Goal: Information Seeking & Learning: Get advice/opinions

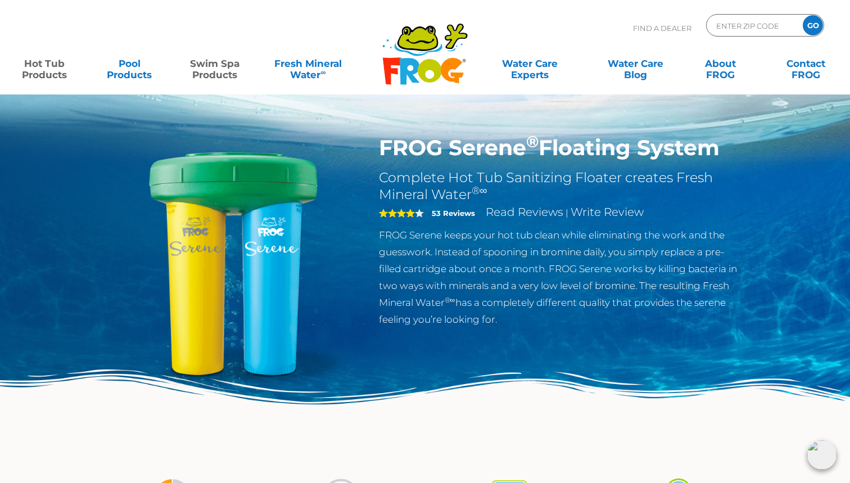
click at [220, 75] on link "Swim Spa Products" at bounding box center [215, 63] width 66 height 22
click at [387, 364] on div "FROG Serene ® Floating System Complete Hot Tub Sanitizing Floater creates Fresh…" at bounding box center [425, 285] width 658 height 300
click at [449, 212] on strong "53 Reviews" at bounding box center [453, 213] width 43 height 9
click at [454, 153] on h1 "FROG Serene ® Floating System" at bounding box center [562, 148] width 367 height 26
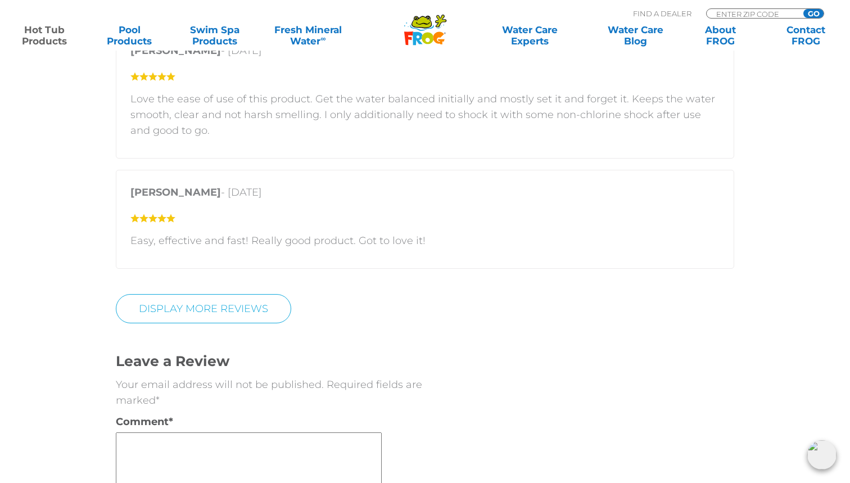
scroll to position [2044, 1]
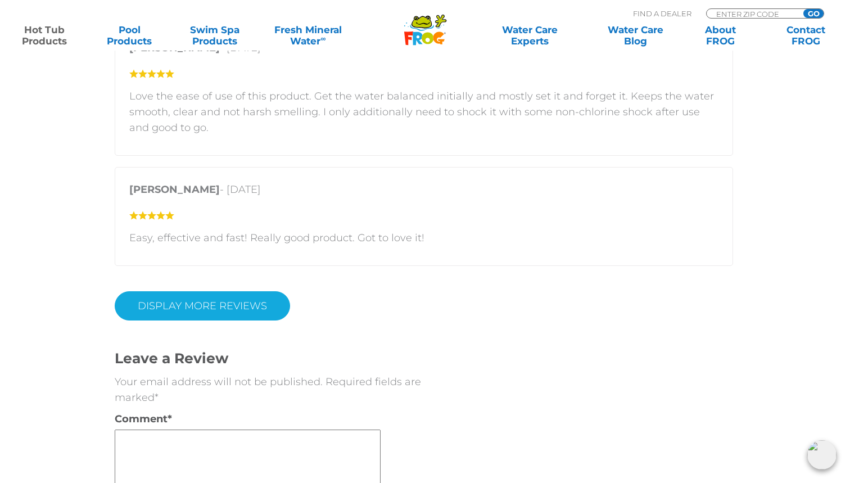
click at [255, 309] on link "Display More Reviews" at bounding box center [202, 305] width 175 height 29
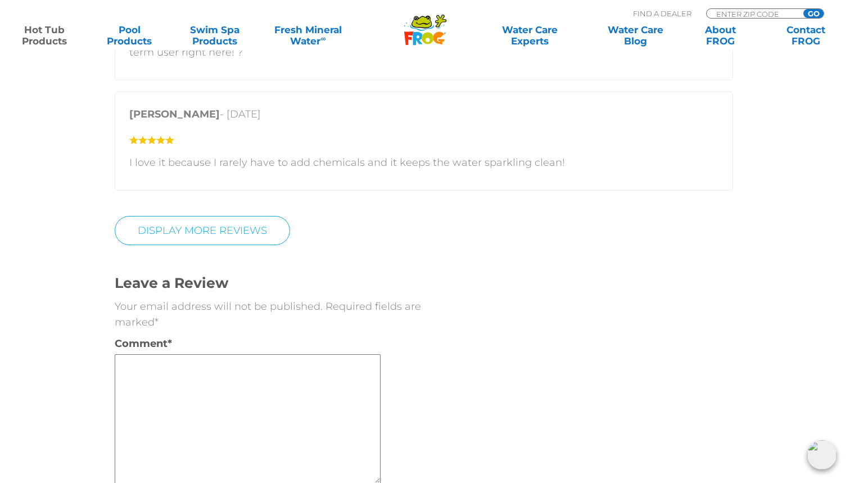
scroll to position [2709, 1]
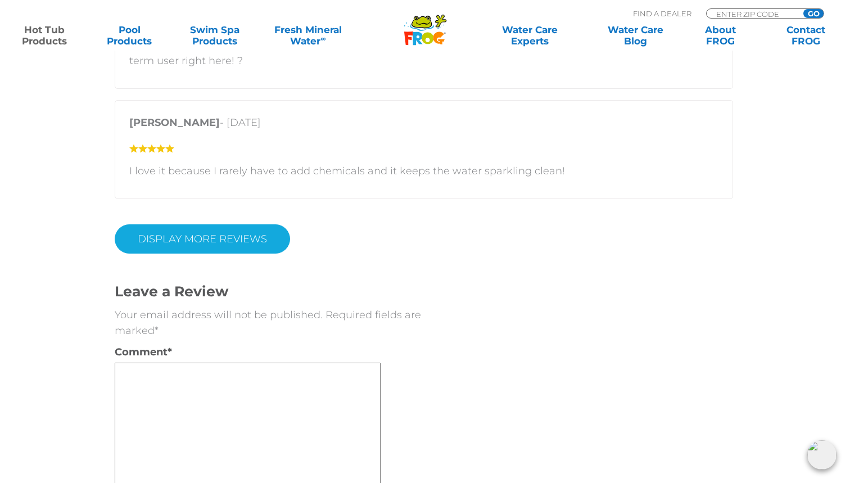
click at [223, 240] on link "DISPLAY MORE REVIEWS" at bounding box center [202, 238] width 175 height 29
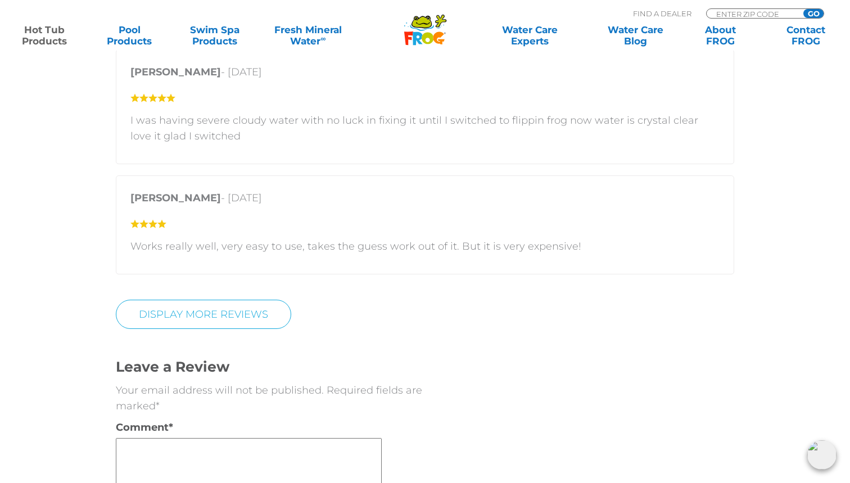
scroll to position [3293, 4]
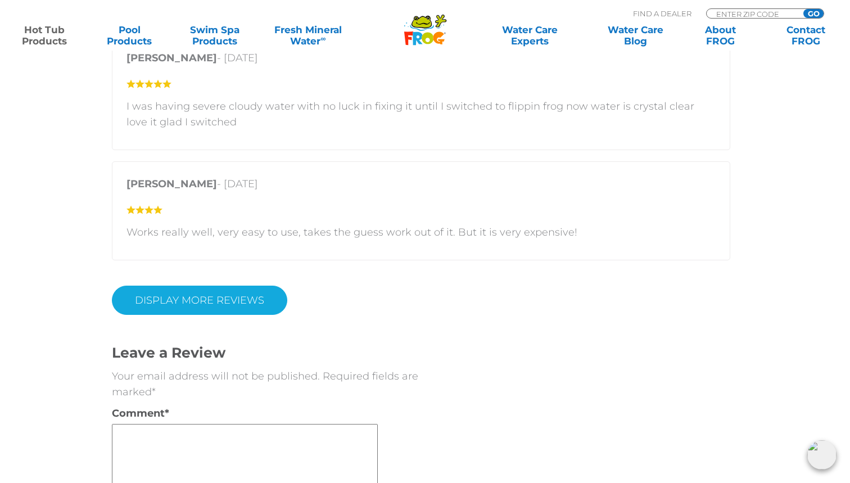
click at [252, 296] on link "DISPLAY MORE REVIEWS" at bounding box center [199, 300] width 175 height 29
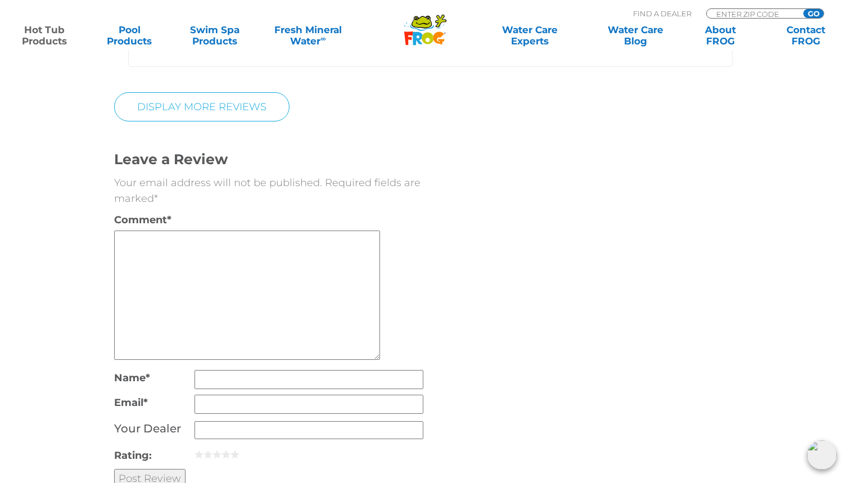
scroll to position [4729, 2]
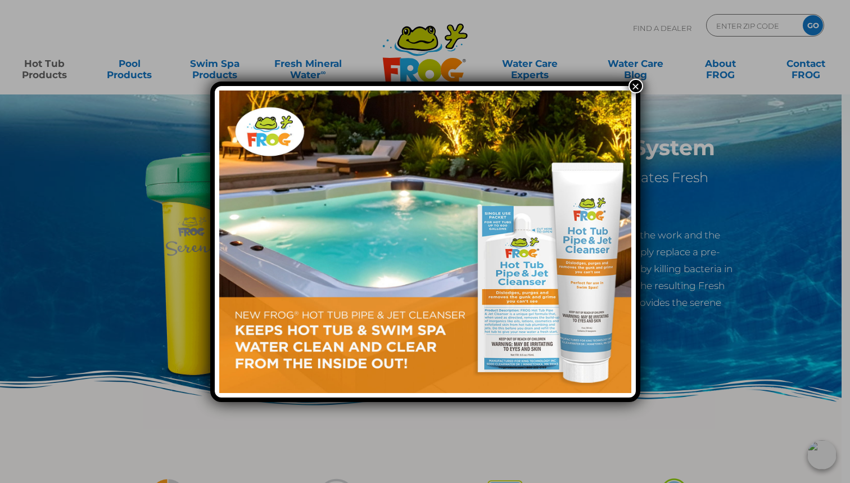
click at [638, 88] on button "×" at bounding box center [635, 86] width 15 height 15
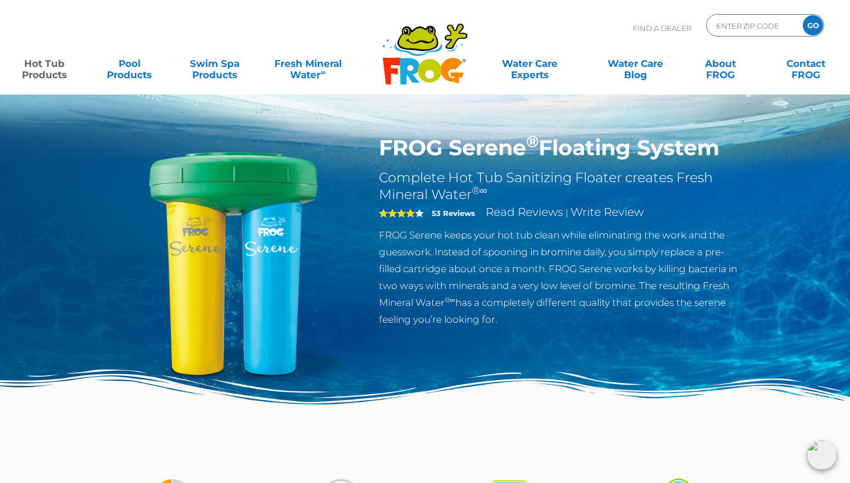
click at [227, 189] on img at bounding box center [233, 263] width 257 height 257
drag, startPoint x: 380, startPoint y: 147, endPoint x: 525, endPoint y: 142, distance: 145.1
click at [525, 142] on h1 "FROG Serene ® Floating System" at bounding box center [562, 148] width 367 height 26
copy h1 "FROG Serene"
